Goal: Task Accomplishment & Management: Complete application form

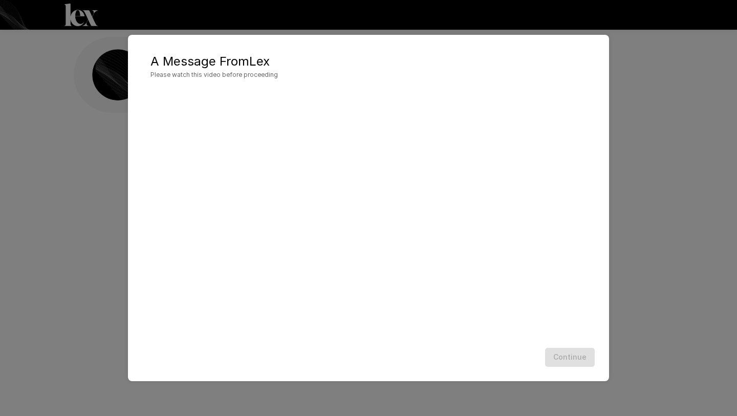
scroll to position [1, 0]
click at [563, 359] on button "Continue" at bounding box center [570, 356] width 50 height 19
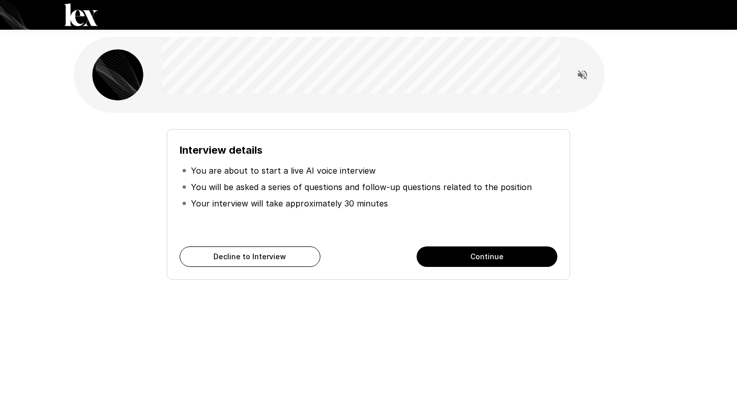
click at [662, 264] on div "Interview details You are about to start a live AI voice interview You will be …" at bounding box center [368, 198] width 589 height 171
click at [619, 171] on div "Interview details You are about to start a live AI voice interview You will be …" at bounding box center [368, 200] width 581 height 159
click at [487, 258] on button "Continue" at bounding box center [487, 256] width 141 height 20
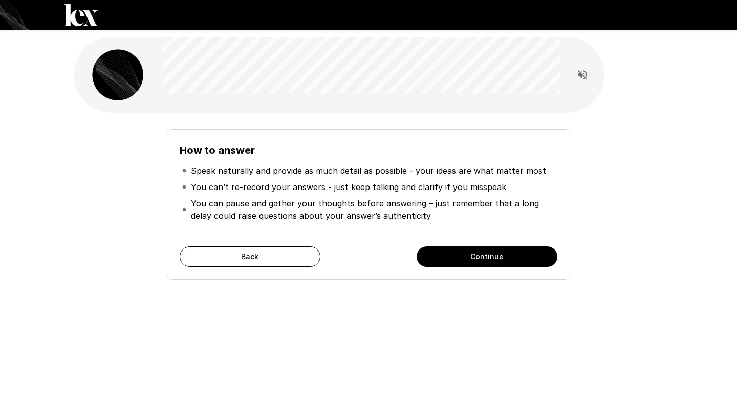
click at [487, 258] on button "Continue" at bounding box center [487, 256] width 141 height 20
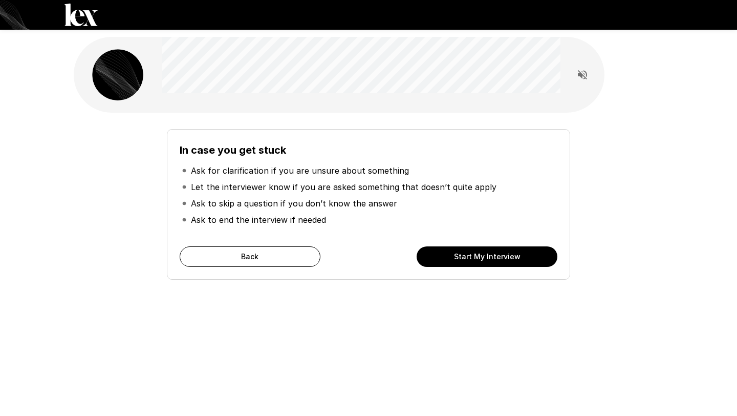
click at [487, 258] on button "Start My Interview" at bounding box center [487, 256] width 141 height 20
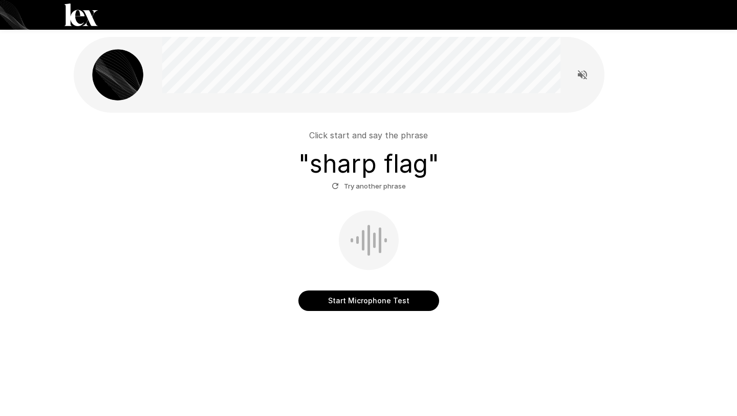
click at [368, 302] on button "Start Microphone Test" at bounding box center [368, 300] width 141 height 20
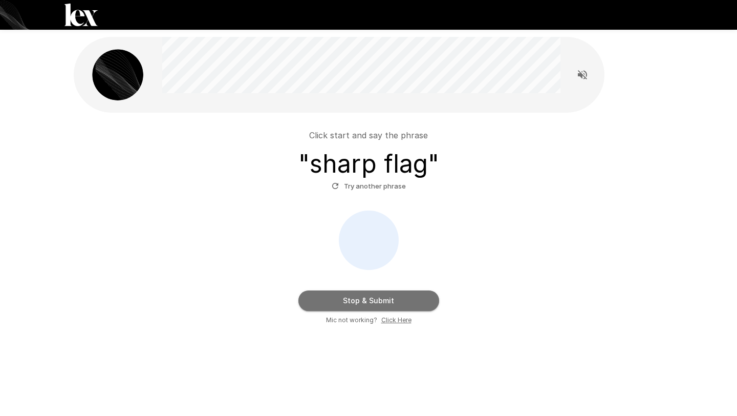
click at [368, 302] on button "Stop & Submit" at bounding box center [368, 300] width 141 height 20
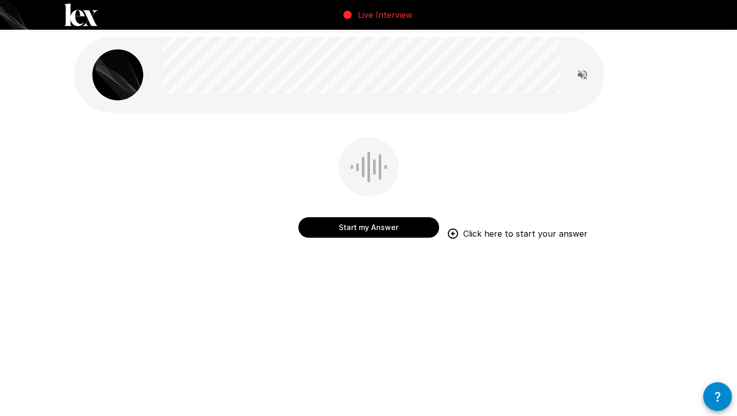
click at [373, 225] on button "Start my Answer" at bounding box center [368, 227] width 141 height 20
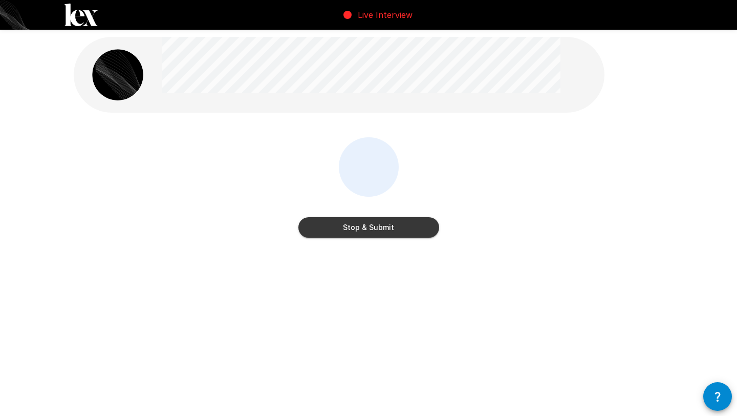
click at [373, 225] on button "Stop & Submit" at bounding box center [368, 227] width 141 height 20
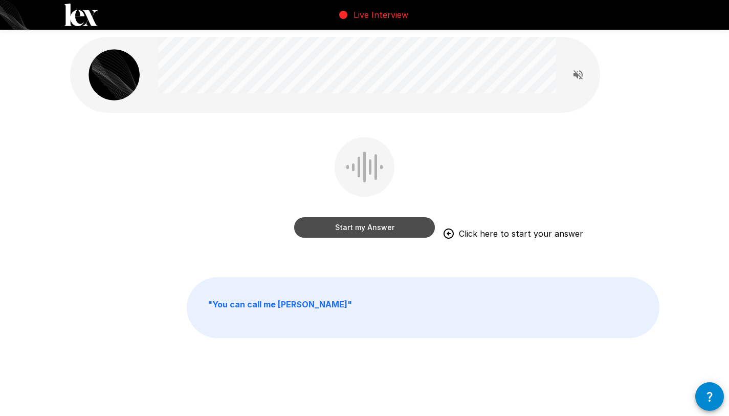
click at [368, 229] on button "Start my Answer" at bounding box center [364, 227] width 141 height 20
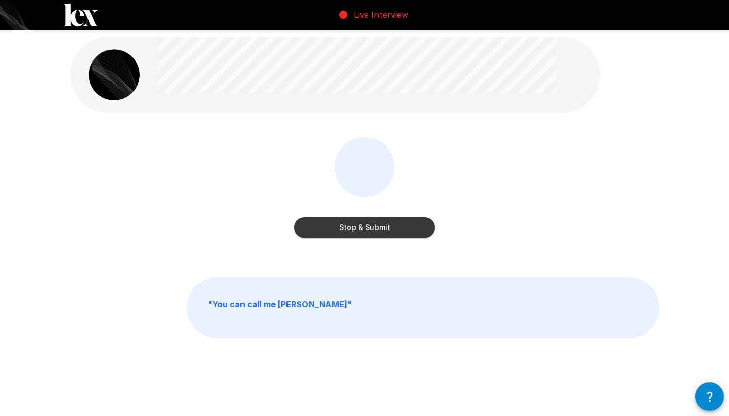
click at [368, 229] on button "Stop & Submit" at bounding box center [364, 227] width 141 height 20
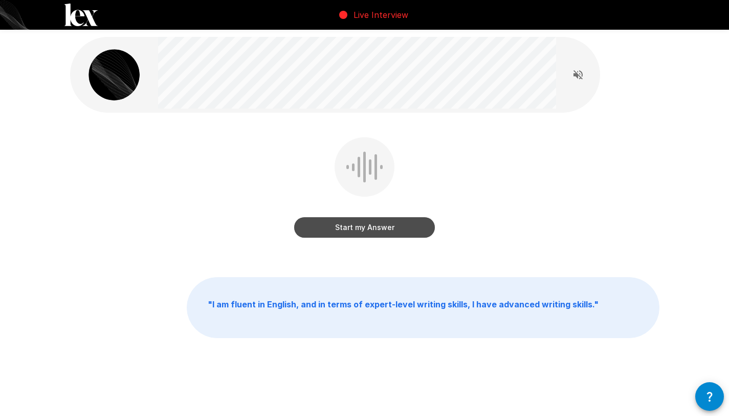
click at [363, 227] on button "Start my Answer" at bounding box center [364, 227] width 141 height 20
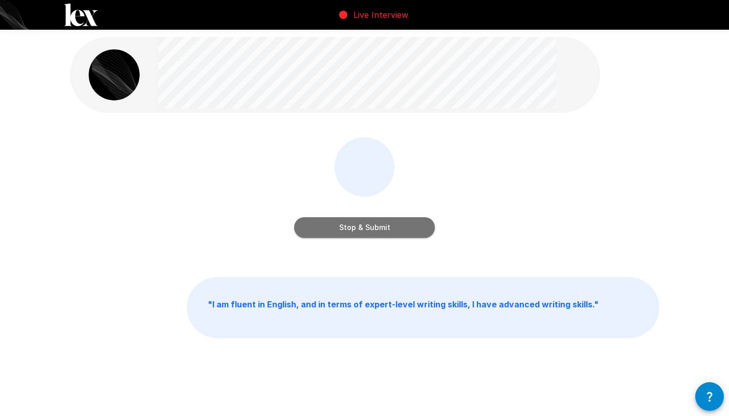
click at [363, 227] on button "Stop & Submit" at bounding box center [364, 227] width 141 height 20
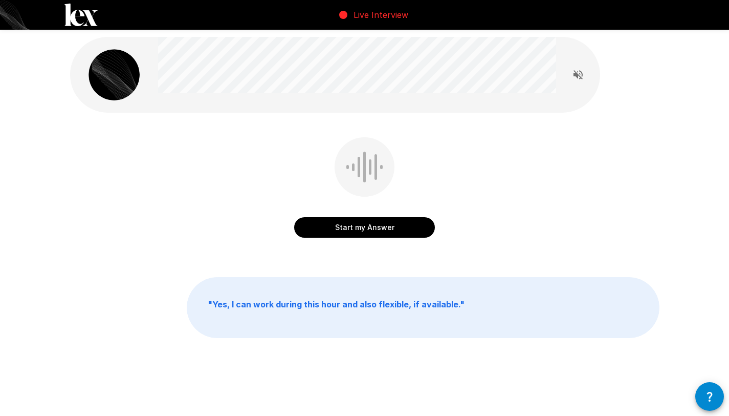
click at [363, 227] on button "Start my Answer" at bounding box center [364, 227] width 141 height 20
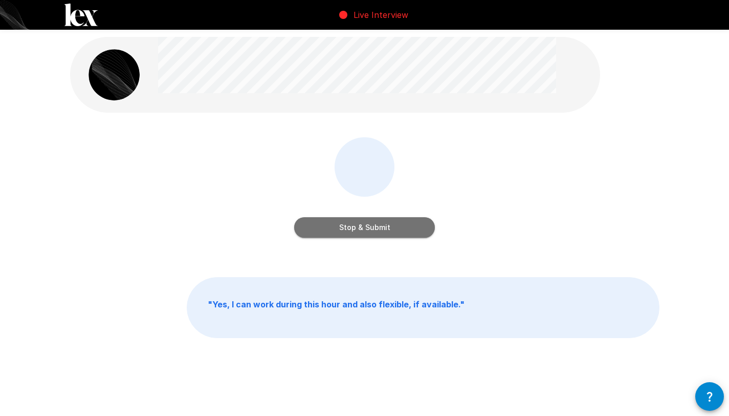
click at [363, 227] on button "Stop & Submit" at bounding box center [364, 227] width 141 height 20
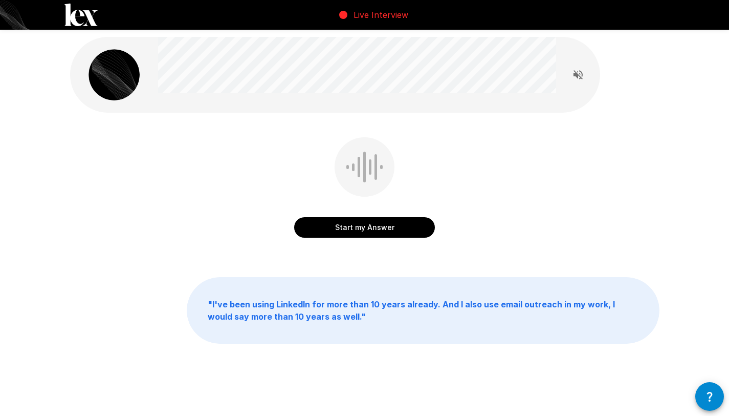
click at [363, 228] on button "Start my Answer" at bounding box center [364, 227] width 141 height 20
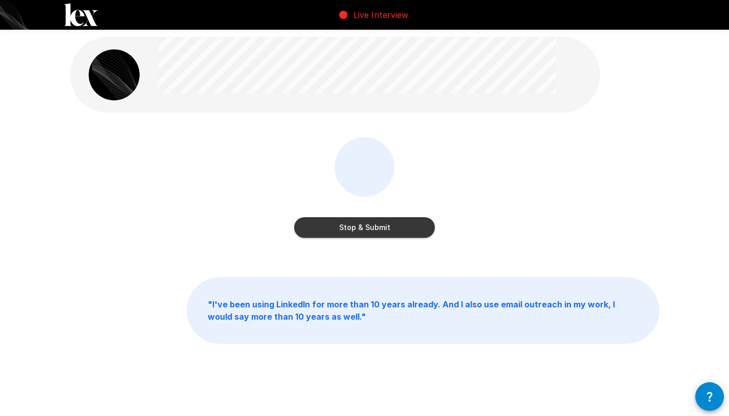
click at [363, 228] on button "Stop & Submit" at bounding box center [364, 227] width 141 height 20
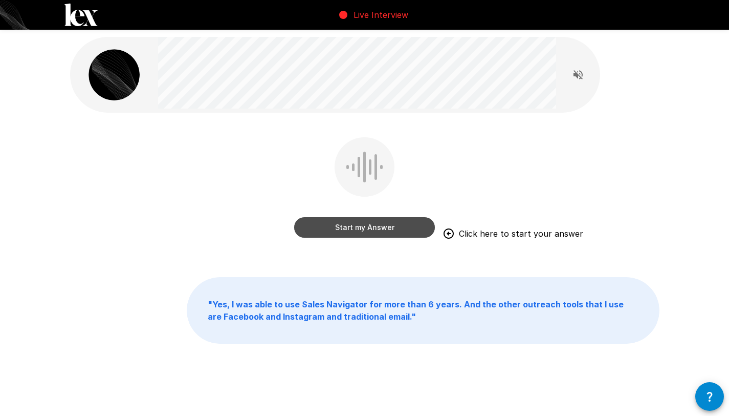
click at [359, 228] on button "Start my Answer" at bounding box center [364, 227] width 141 height 20
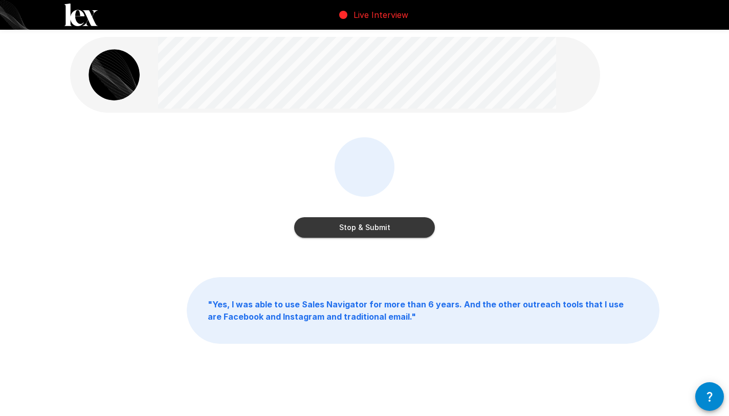
click at [359, 228] on button "Stop & Submit" at bounding box center [364, 227] width 141 height 20
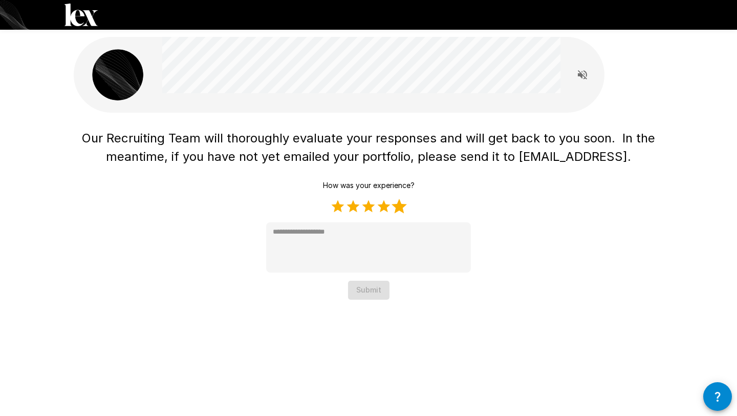
click at [401, 211] on label "5 Stars" at bounding box center [398, 206] width 15 height 15
type textarea "*"
click at [366, 293] on button "Submit" at bounding box center [368, 289] width 41 height 19
